Goal: Navigation & Orientation: Find specific page/section

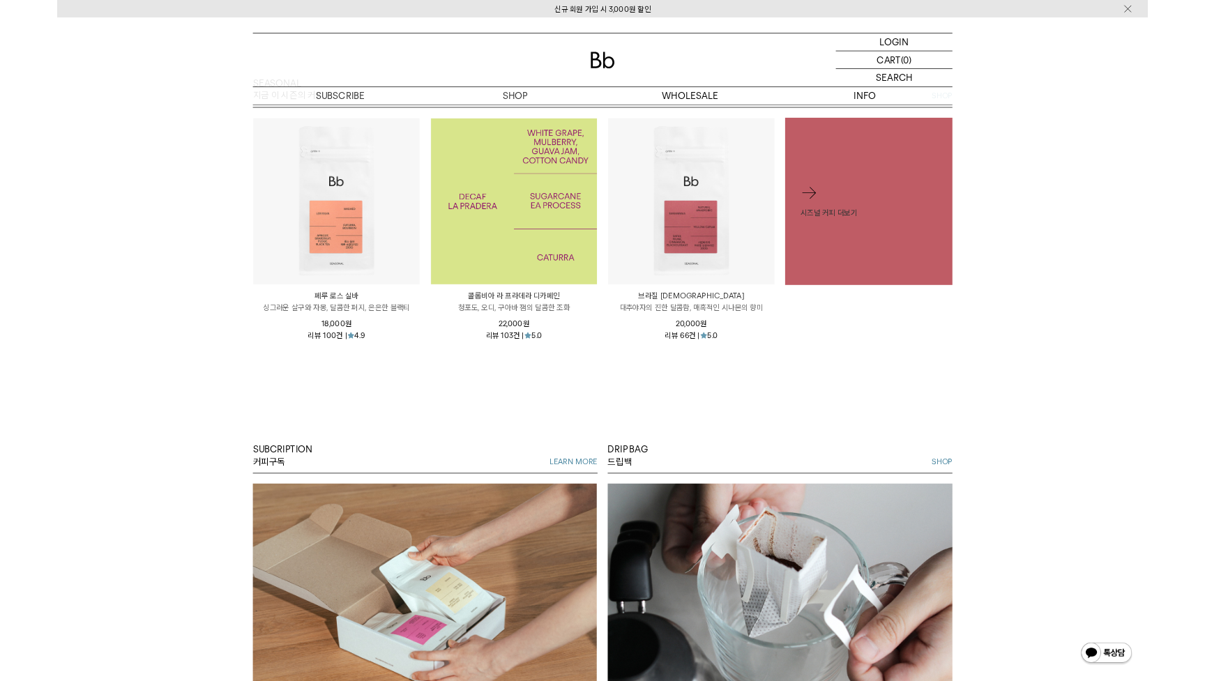
scroll to position [729, 0]
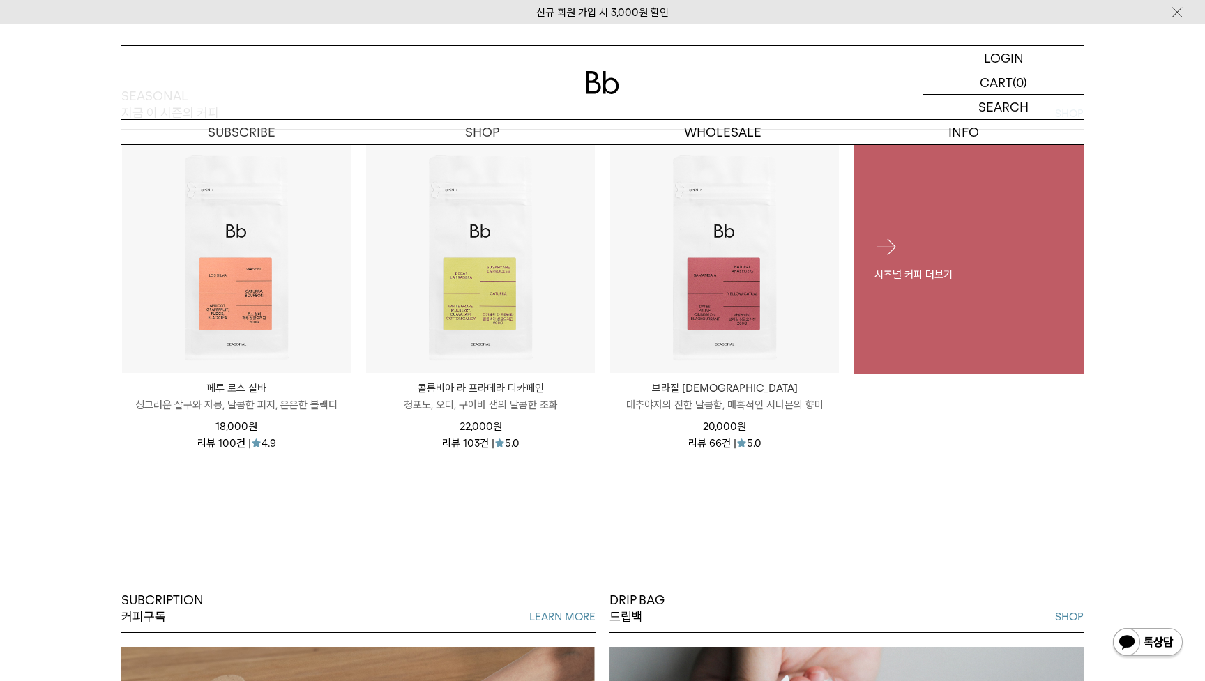
click at [963, 243] on div "시즈널 커피 더보기" at bounding box center [968, 258] width 230 height 90
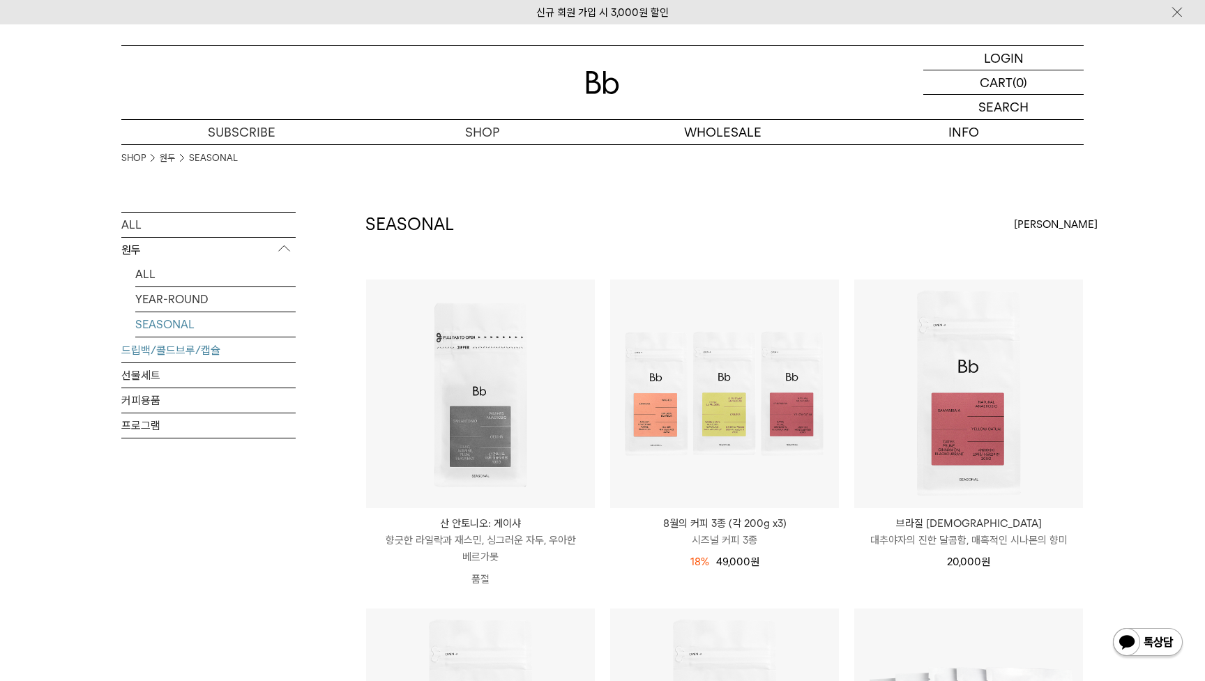
click at [153, 354] on link "드립백/콜드브루/캡슐" at bounding box center [208, 350] width 174 height 24
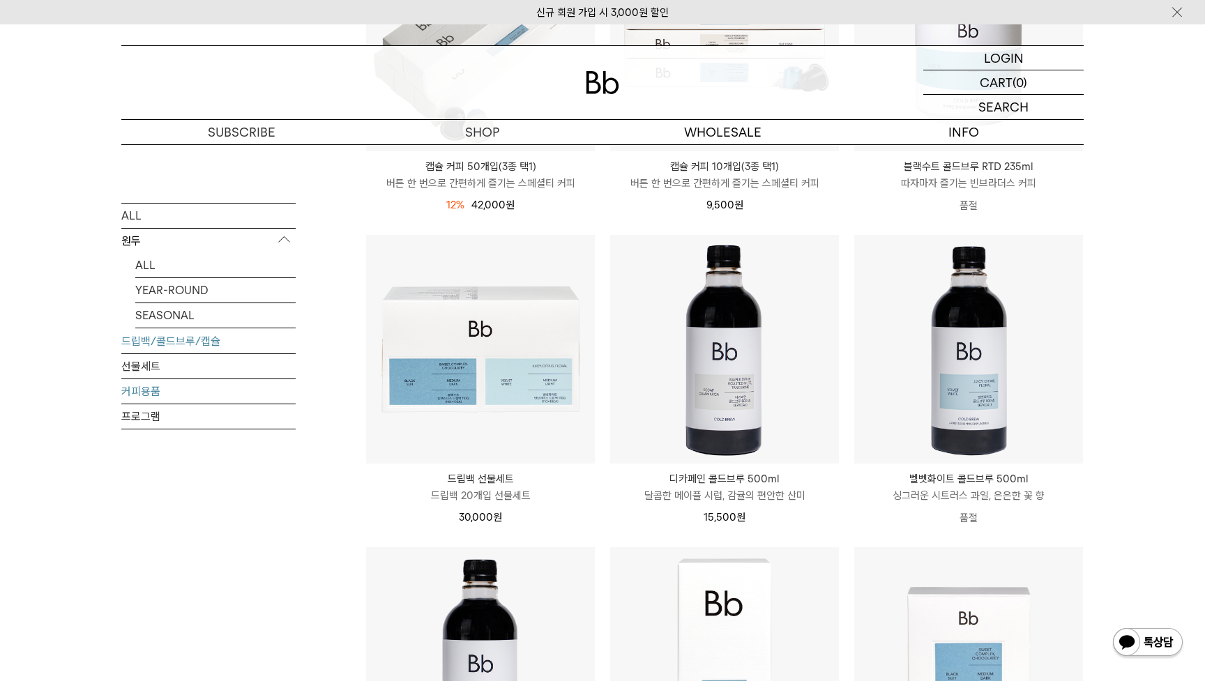
scroll to position [698, 0]
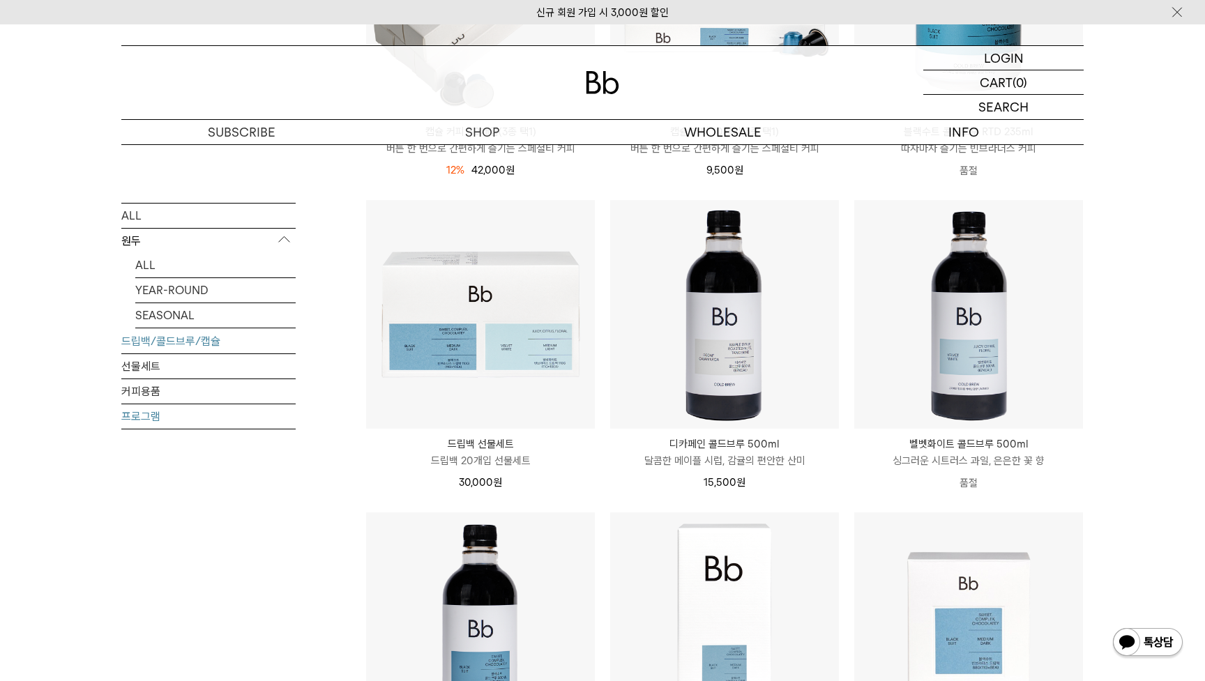
click at [198, 420] on link "프로그램" at bounding box center [208, 416] width 174 height 24
click at [161, 418] on link "프로그램" at bounding box center [208, 416] width 174 height 24
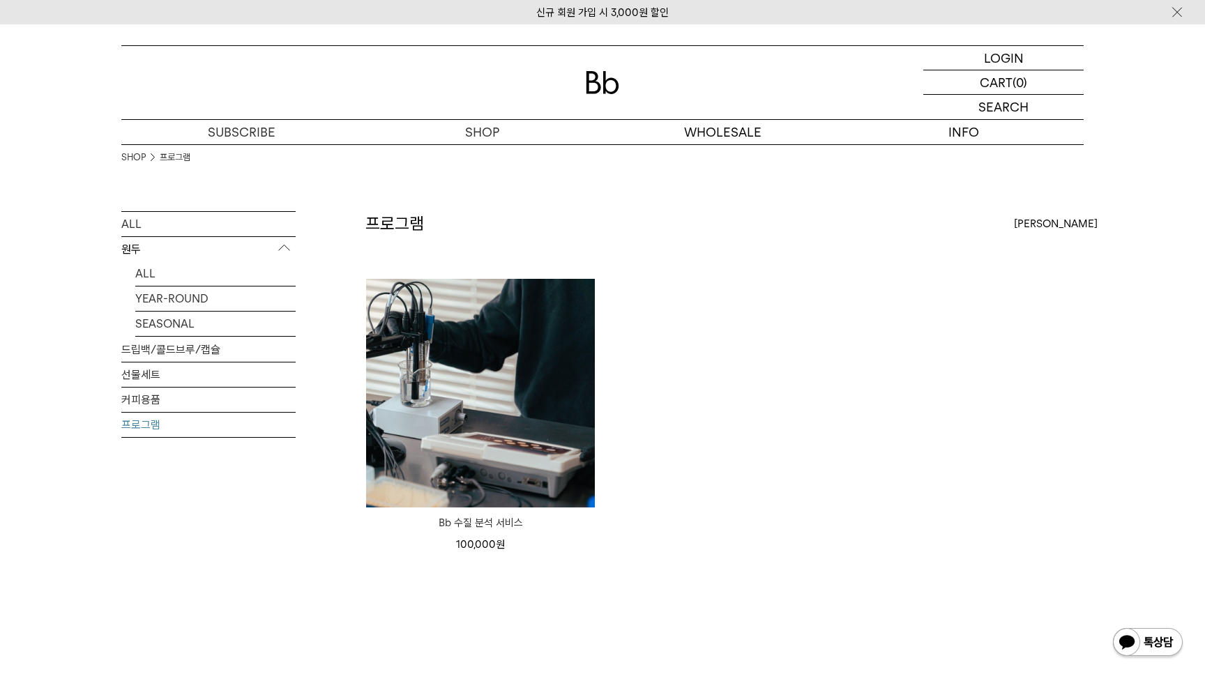
scroll to position [13, 0]
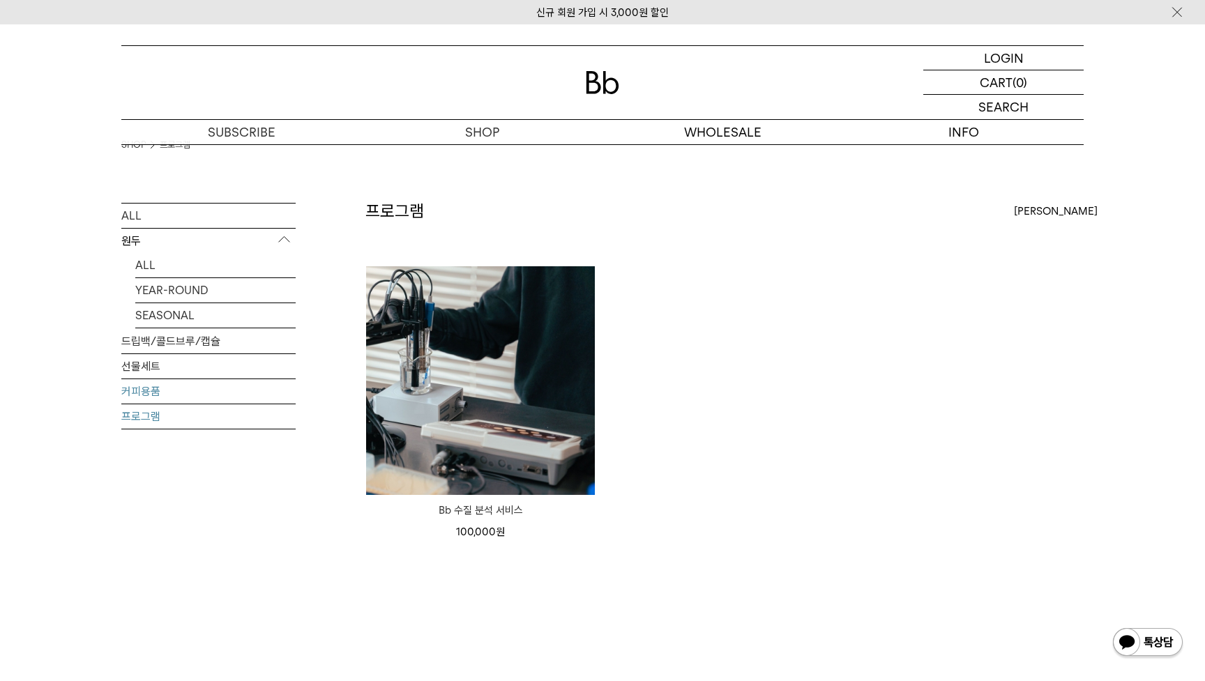
click at [170, 394] on link "커피용품" at bounding box center [208, 391] width 174 height 24
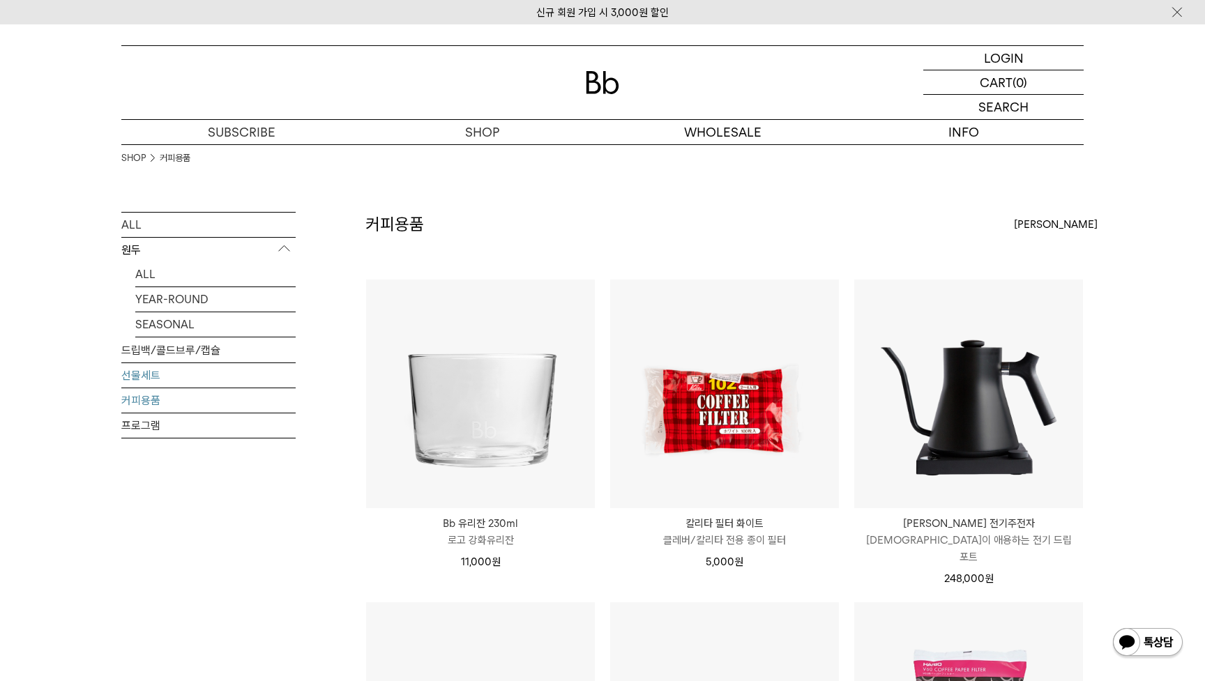
click at [162, 383] on link "선물세트" at bounding box center [208, 375] width 174 height 24
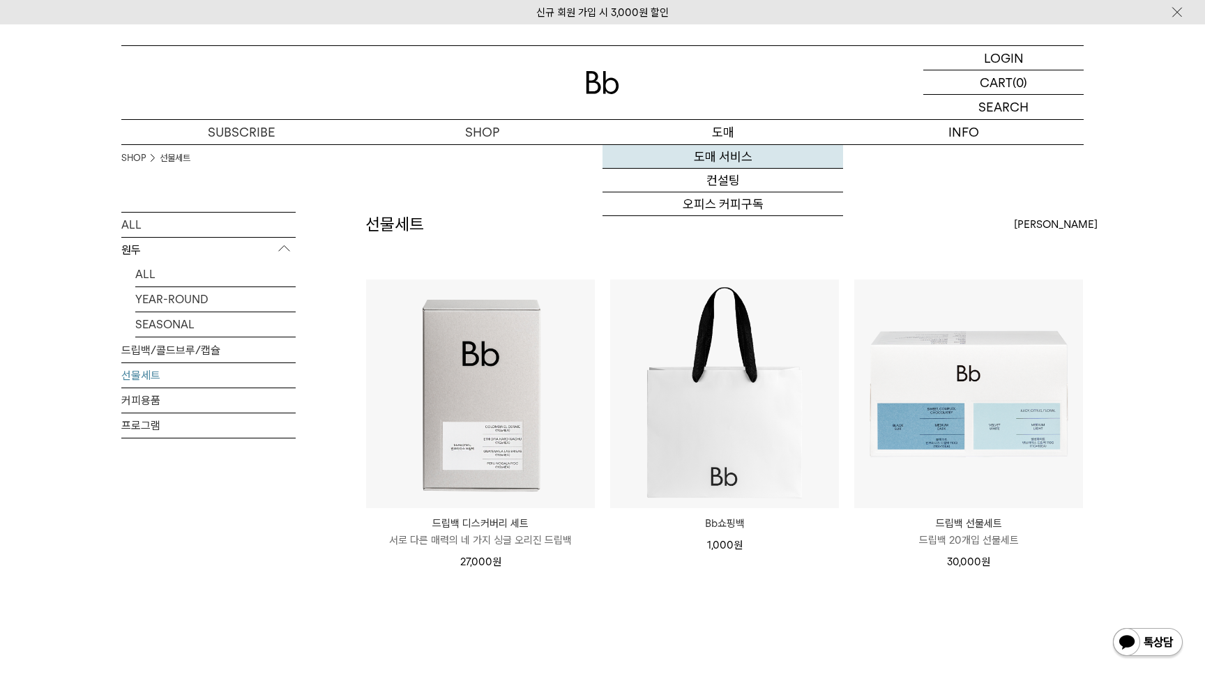
click at [734, 156] on link "도매 서비스" at bounding box center [722, 157] width 241 height 24
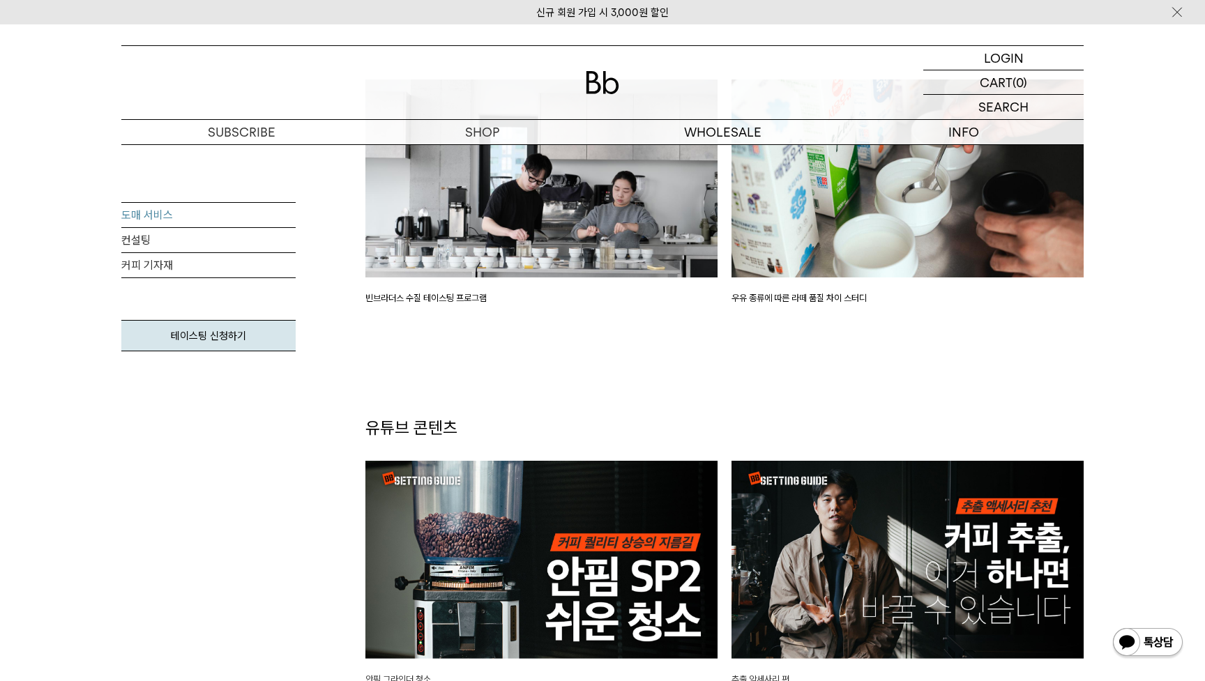
scroll to position [2760, 0]
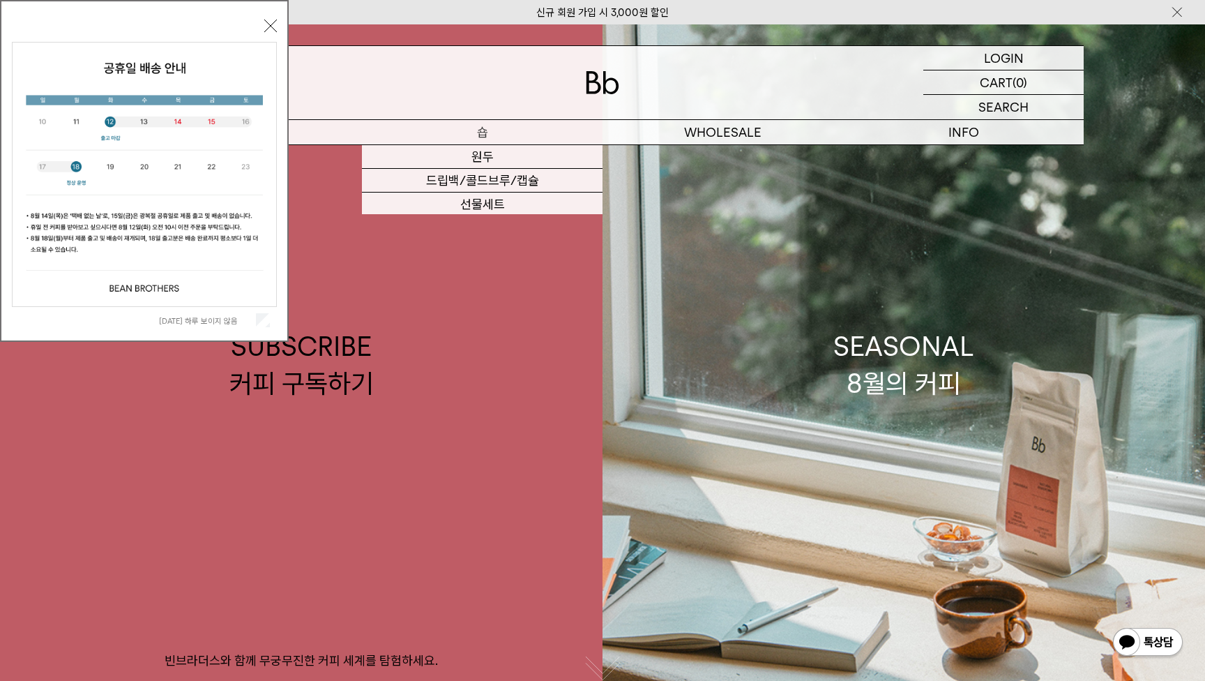
click at [485, 131] on p "숍" at bounding box center [482, 132] width 241 height 24
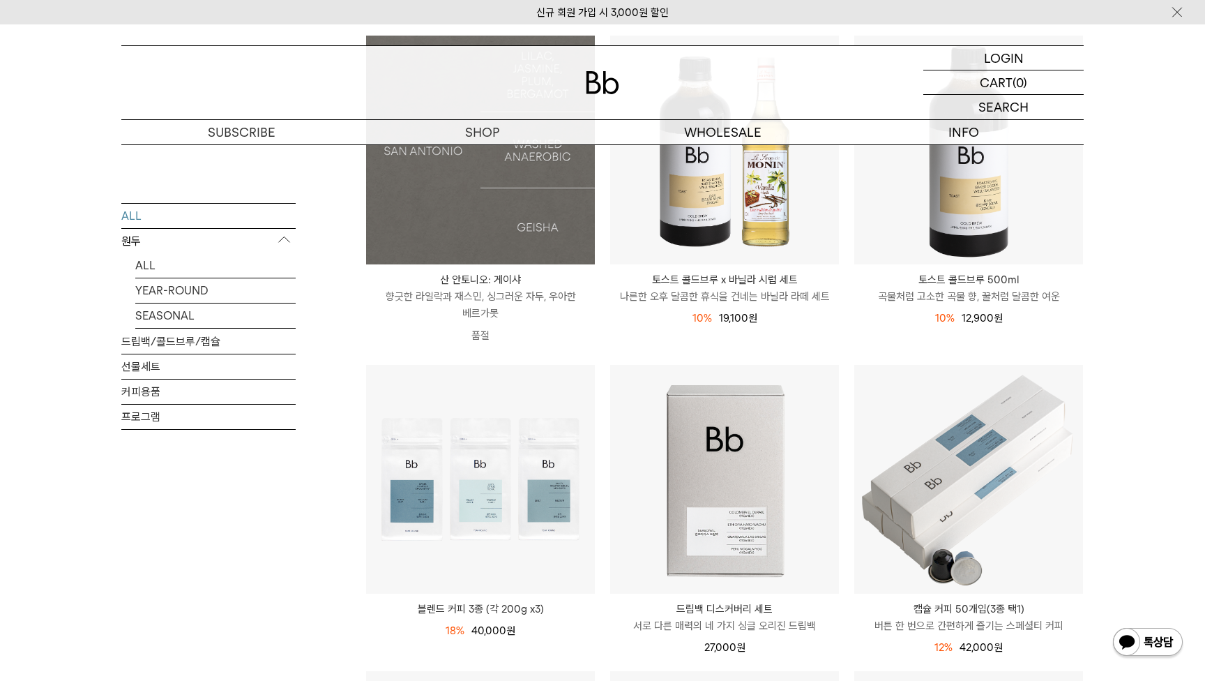
scroll to position [466, 0]
